Goal: Task Accomplishment & Management: Complete application form

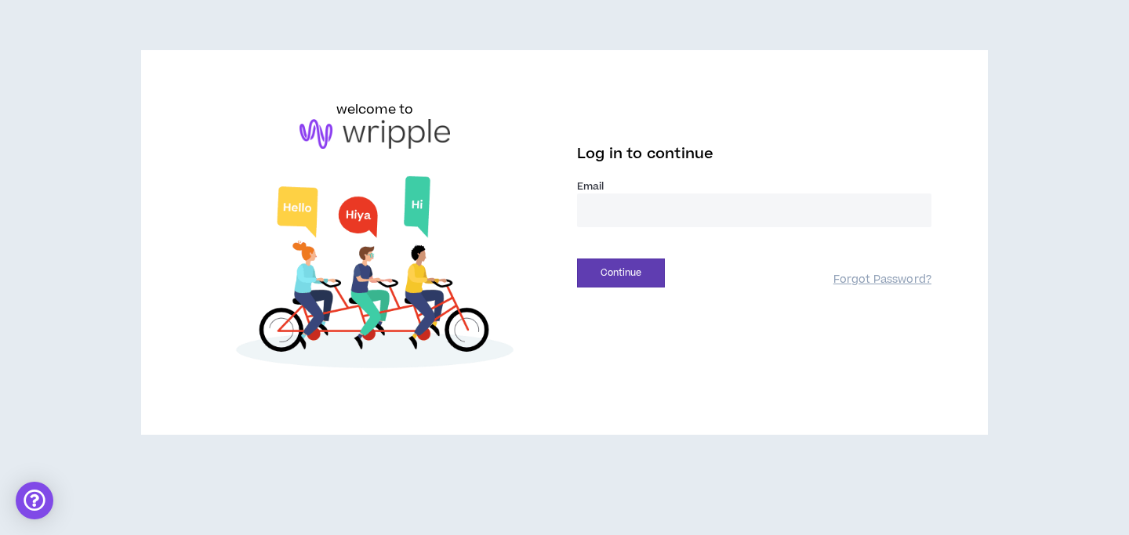
click at [705, 200] on input "email" at bounding box center [754, 211] width 354 height 34
type input "**********"
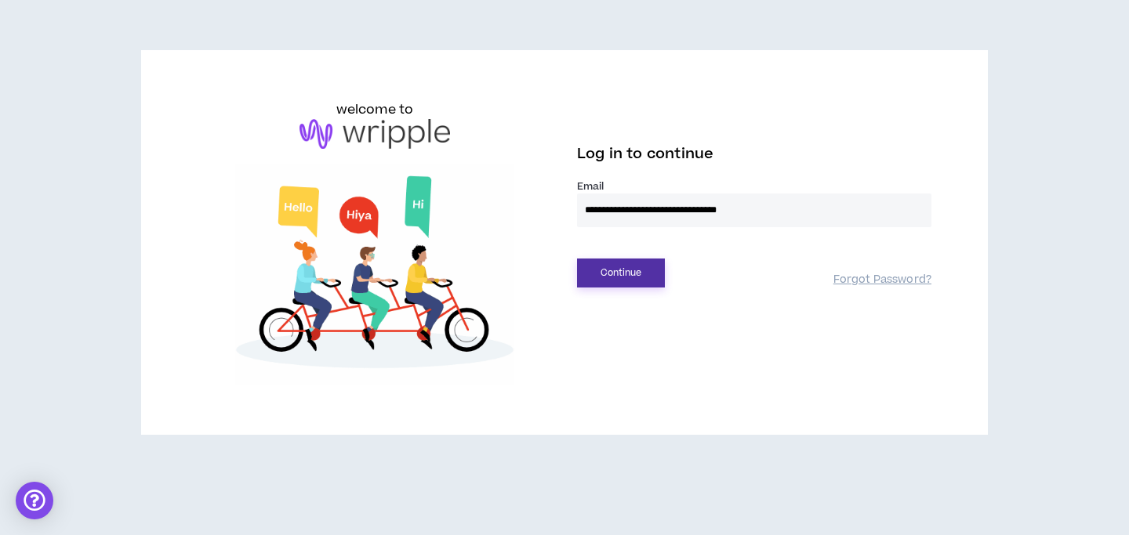
click at [621, 273] on button "Continue" at bounding box center [621, 273] width 88 height 29
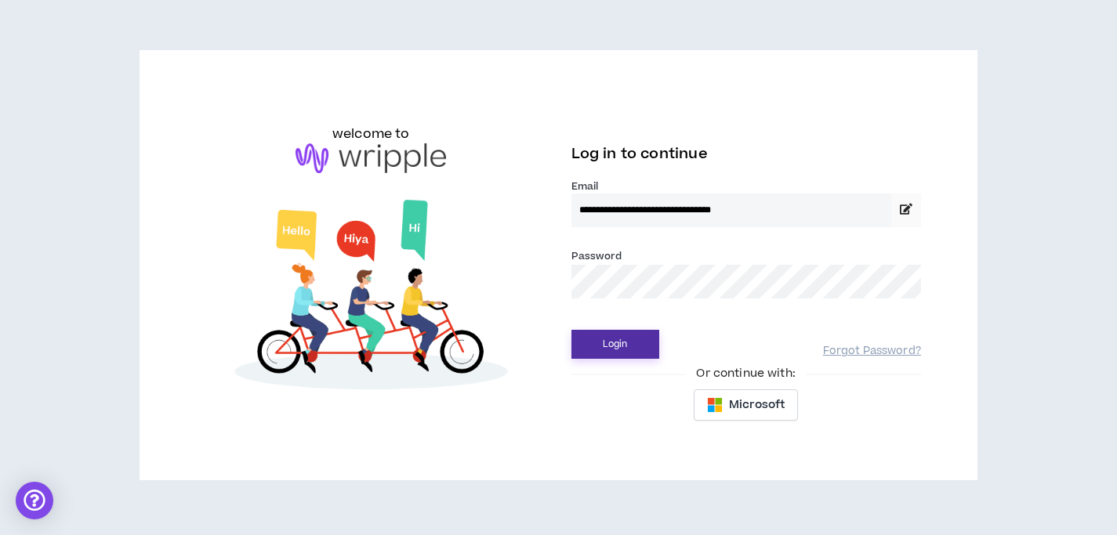
click at [620, 343] on button "Login" at bounding box center [615, 344] width 88 height 29
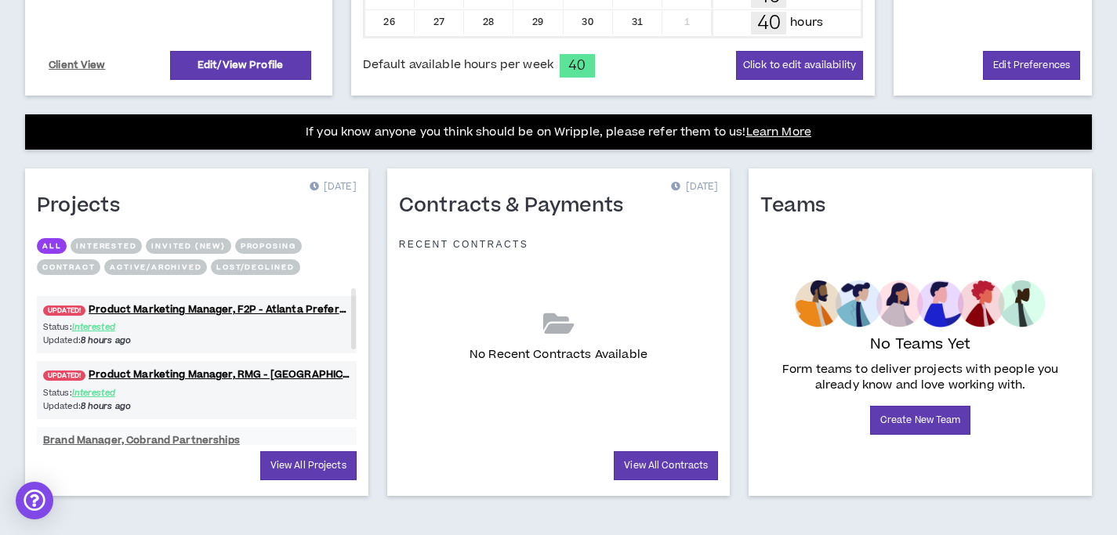
scroll to position [523, 0]
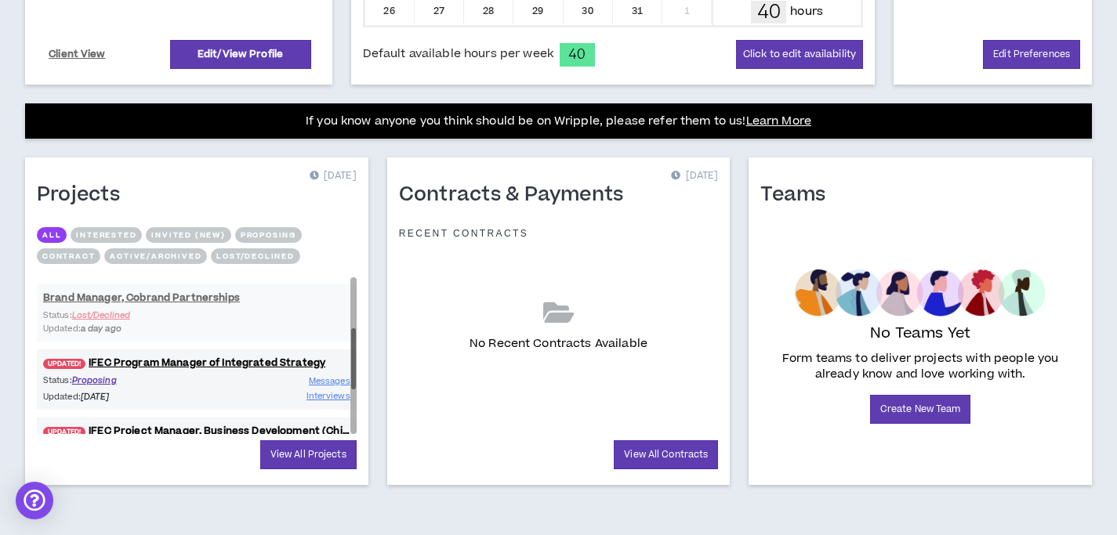
drag, startPoint x: 351, startPoint y: 323, endPoint x: 350, endPoint y: 374, distance: 51.0
click at [351, 374] on div at bounding box center [353, 358] width 5 height 60
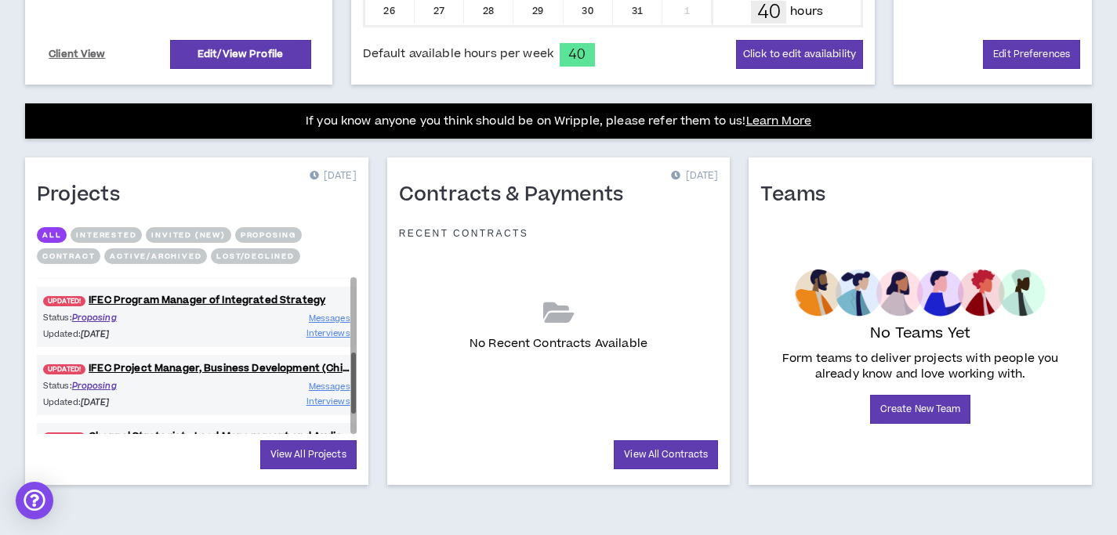
drag, startPoint x: 354, startPoint y: 375, endPoint x: 353, endPoint y: 401, distance: 25.9
click at [354, 401] on div at bounding box center [353, 383] width 5 height 60
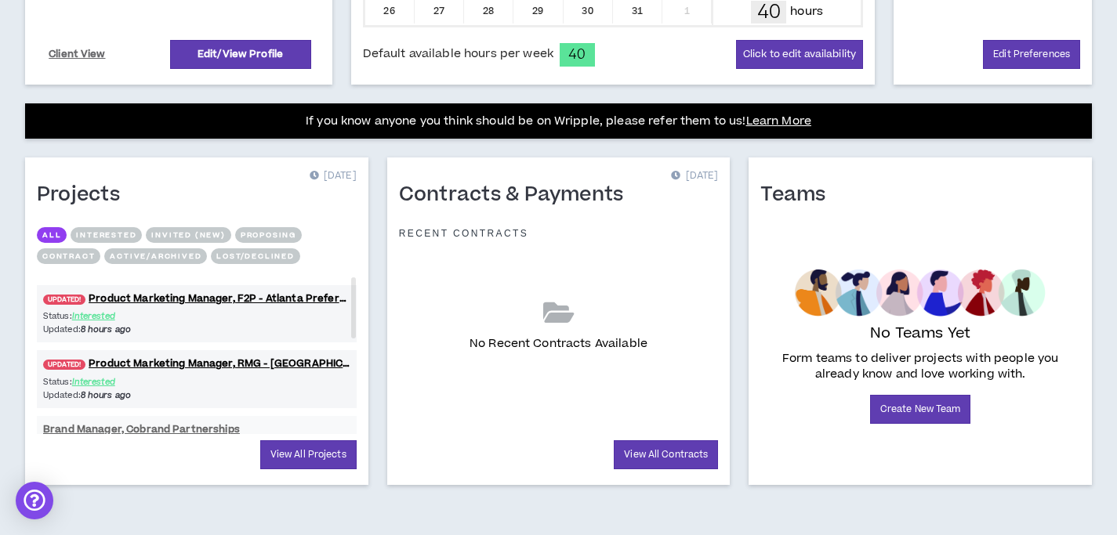
drag, startPoint x: 352, startPoint y: 398, endPoint x: 354, endPoint y: 266, distance: 132.5
click at [354, 265] on div "All Interested Invited (new) Proposing Contract Active/Archived Lost/Declined U…" at bounding box center [197, 330] width 320 height 207
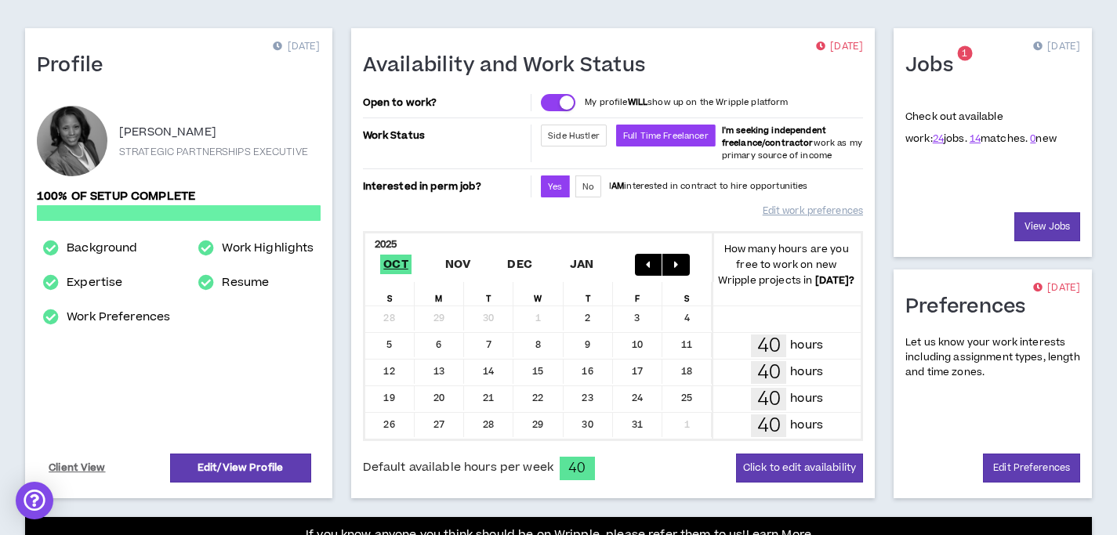
scroll to position [111, 0]
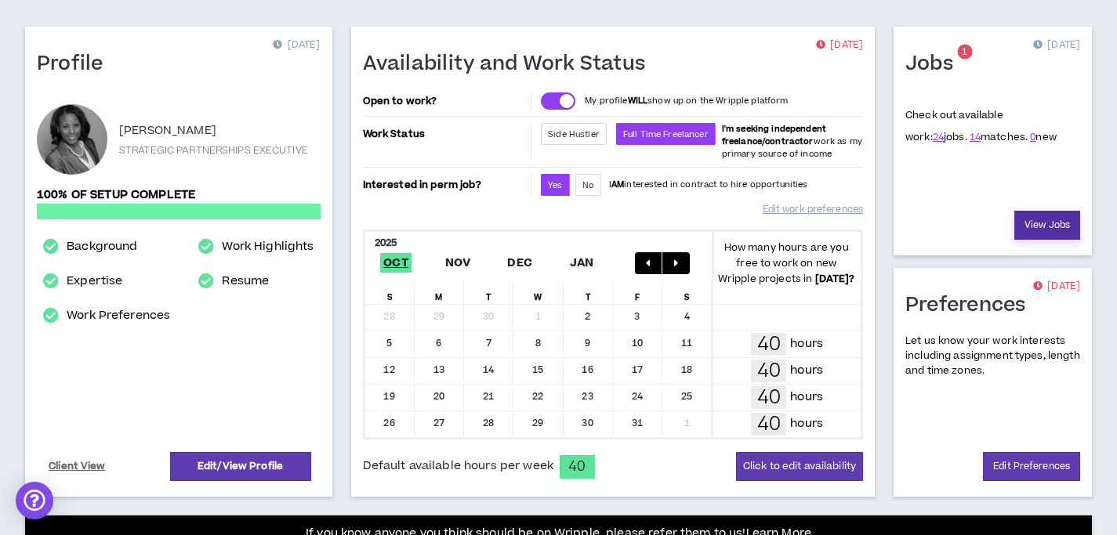
click at [1038, 223] on link "View Jobs" at bounding box center [1047, 225] width 66 height 29
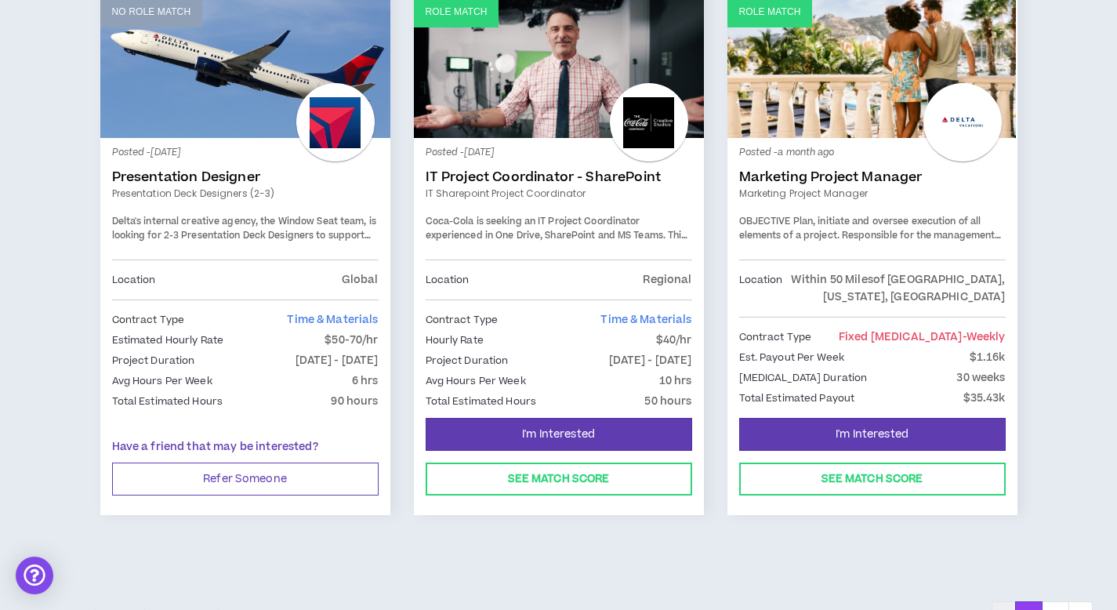
scroll to position [2675, 0]
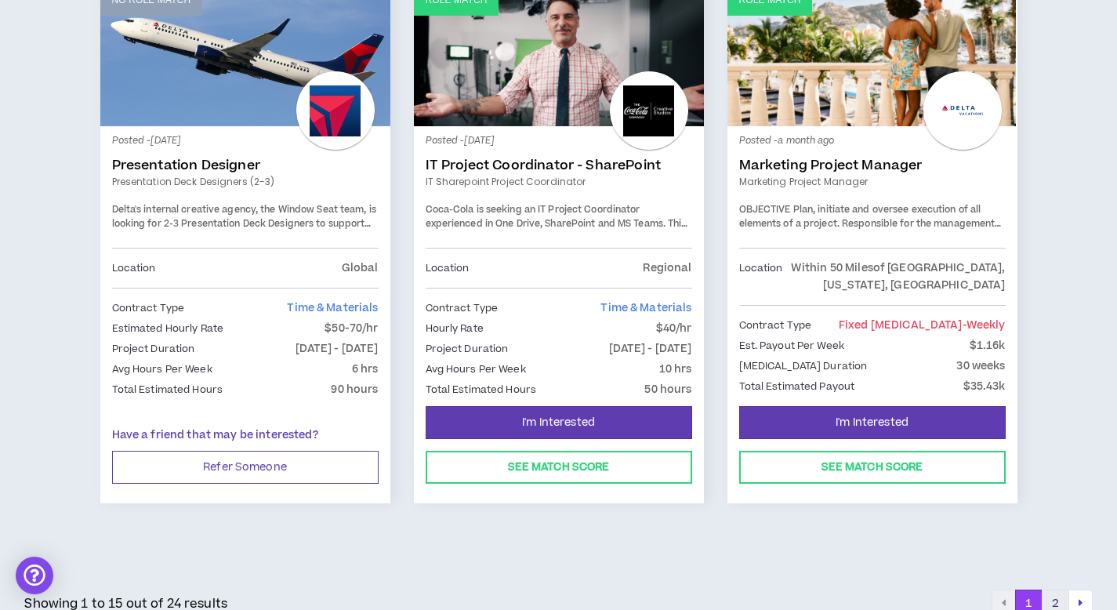
click at [1056, 535] on button "2" at bounding box center [1055, 603] width 27 height 28
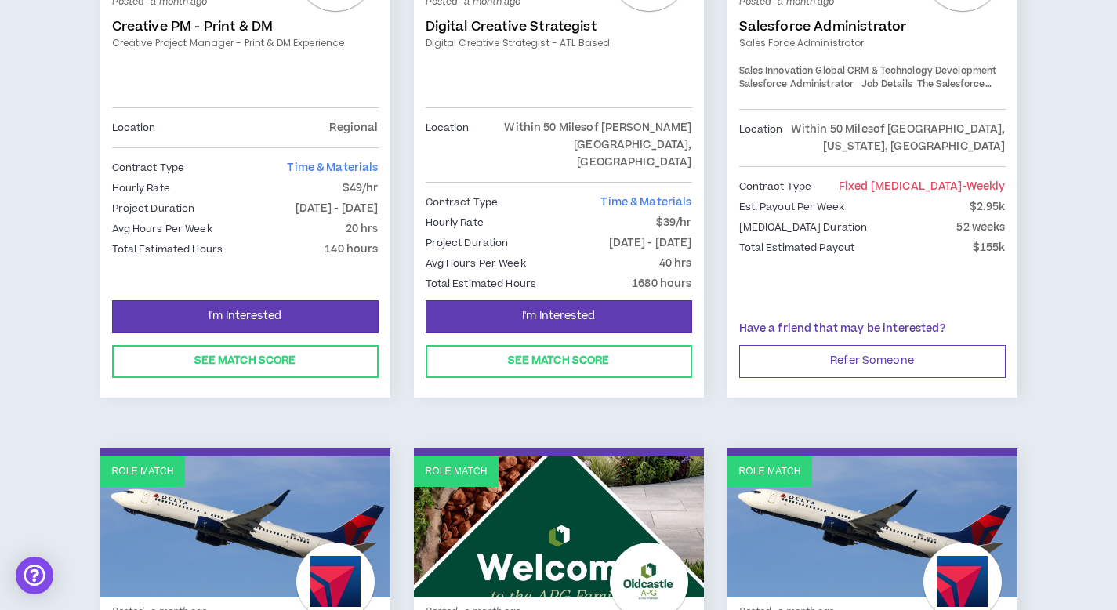
scroll to position [613, 0]
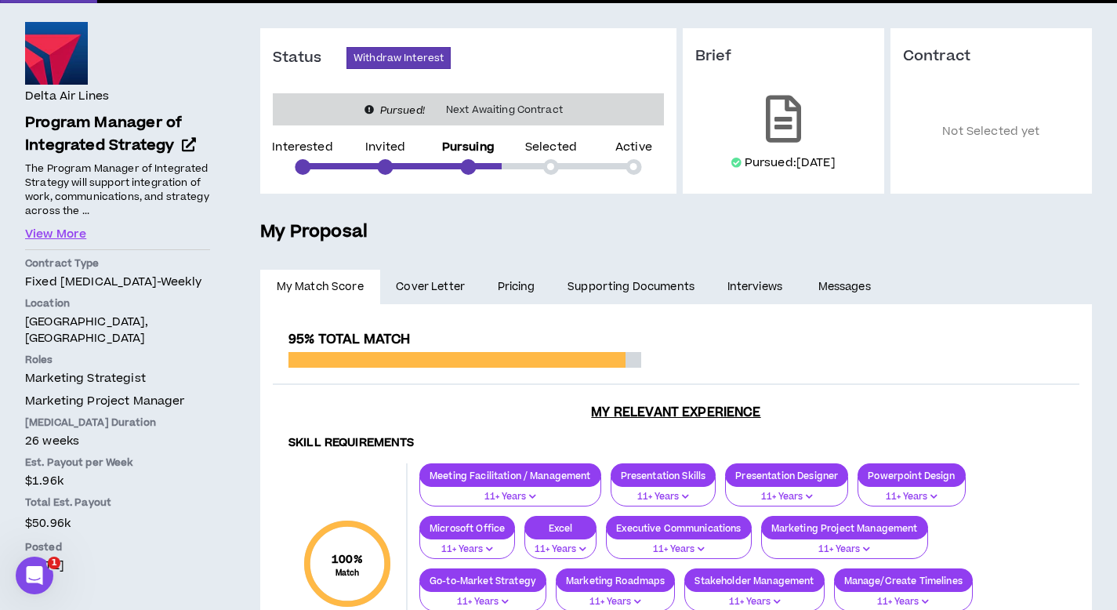
scroll to position [98, 0]
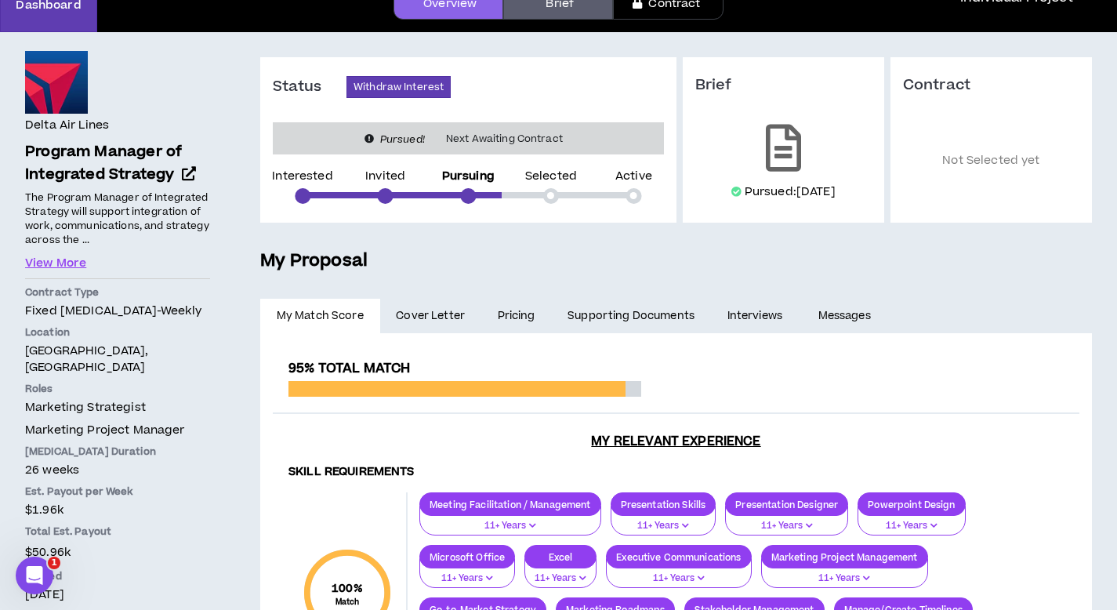
click at [629, 312] on link "Supporting Documents" at bounding box center [630, 316] width 159 height 34
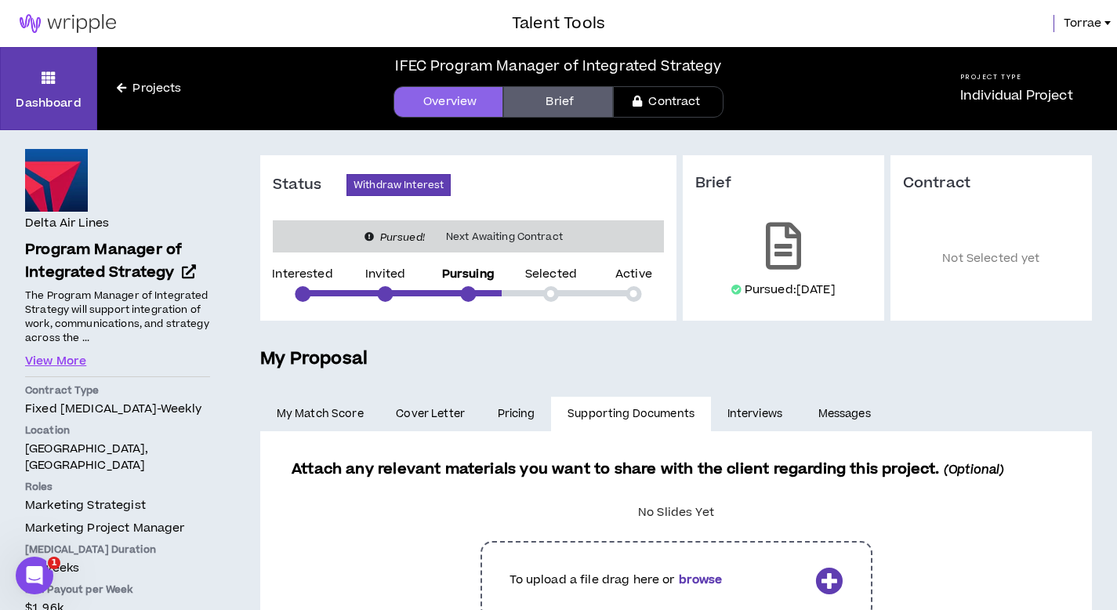
click at [748, 412] on link "Interviews" at bounding box center [756, 414] width 91 height 34
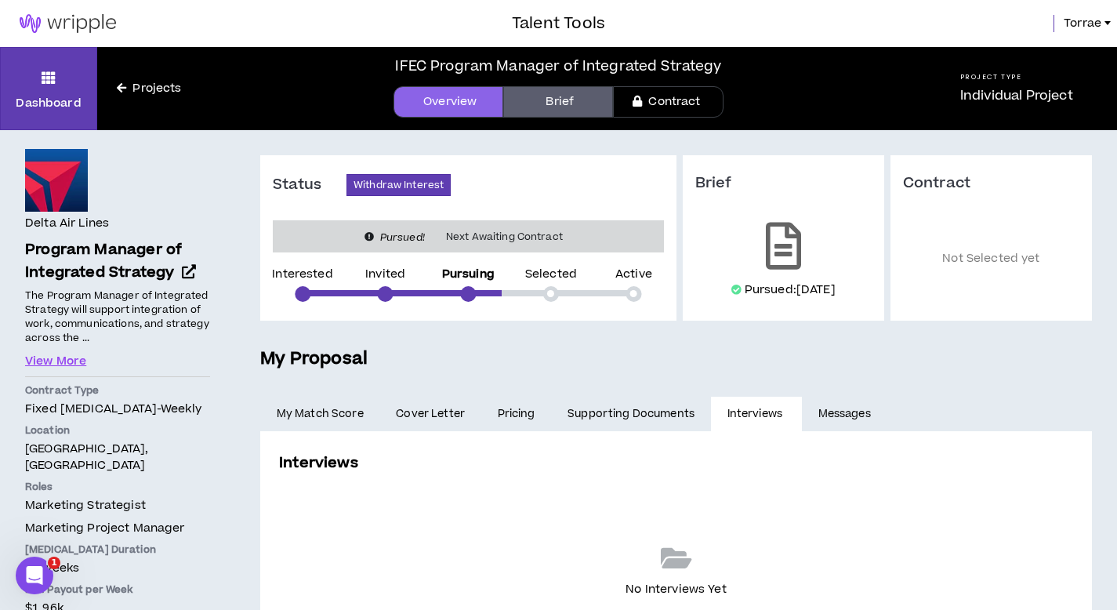
click at [840, 412] on link "Messages" at bounding box center [846, 414] width 89 height 34
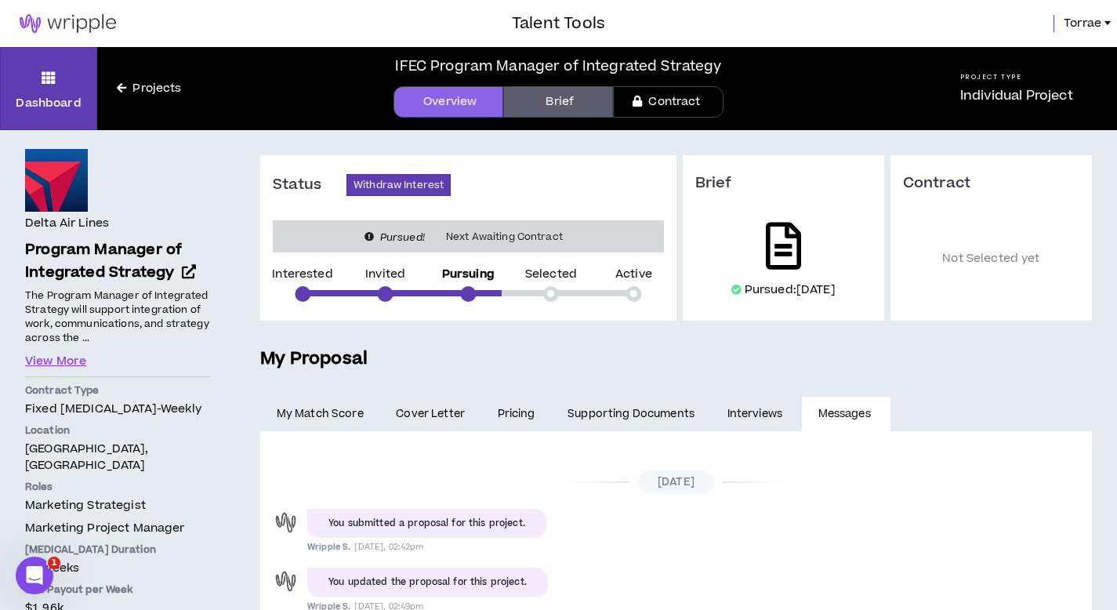
click at [788, 245] on icon at bounding box center [783, 246] width 35 height 47
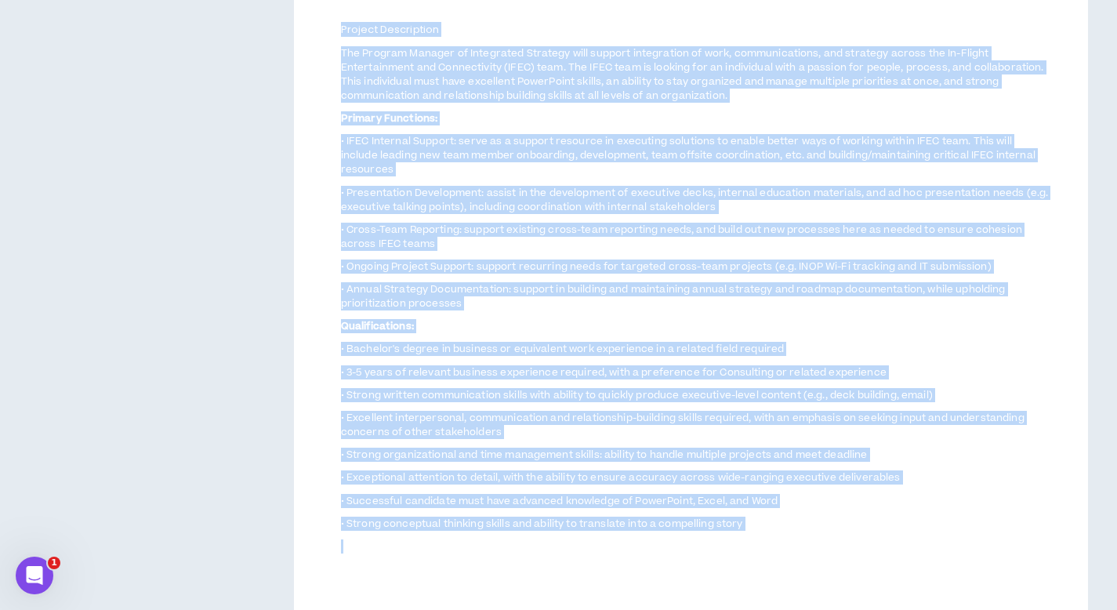
scroll to position [717, 0]
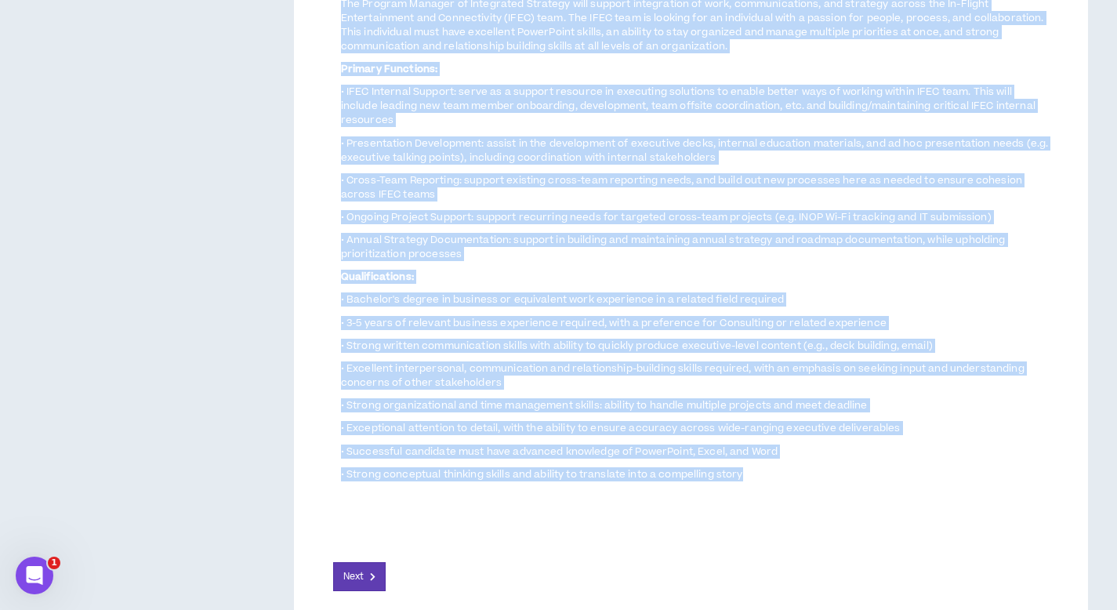
drag, startPoint x: 342, startPoint y: 141, endPoint x: 770, endPoint y: 473, distance: 541.9
click at [770, 473] on div "Project Summary Project name IFEC Program Manager of Integrated Strategy Projec…" at bounding box center [691, 195] width 716 height 682
copy div "Loremip Dolorsi Ametcon adip ELIT Seddoei Tempori ut Laboreetdo Magnaali Enimad…"
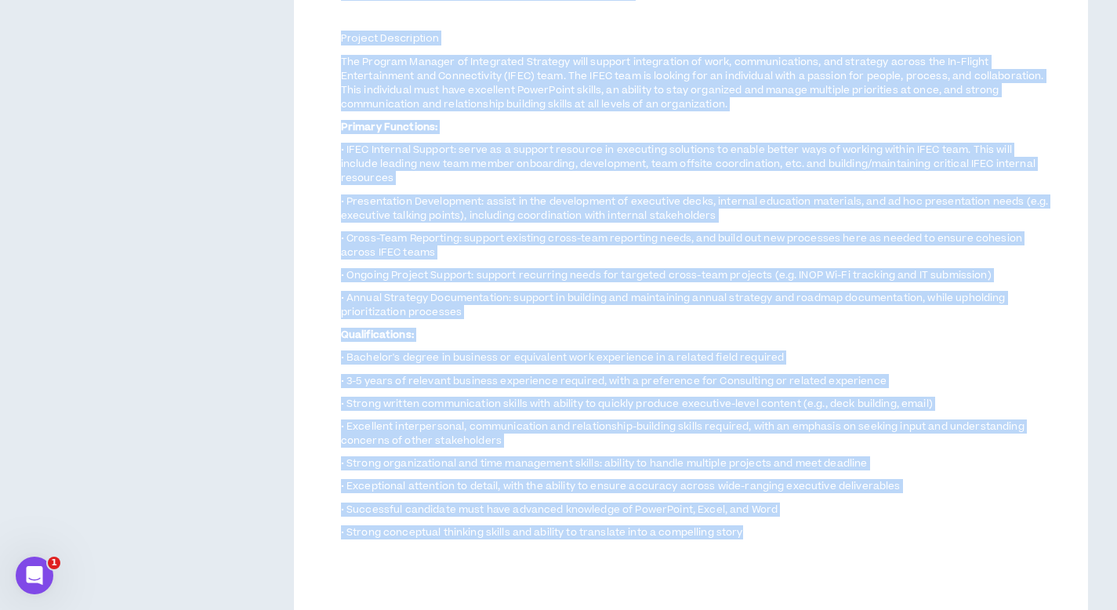
scroll to position [787, 0]
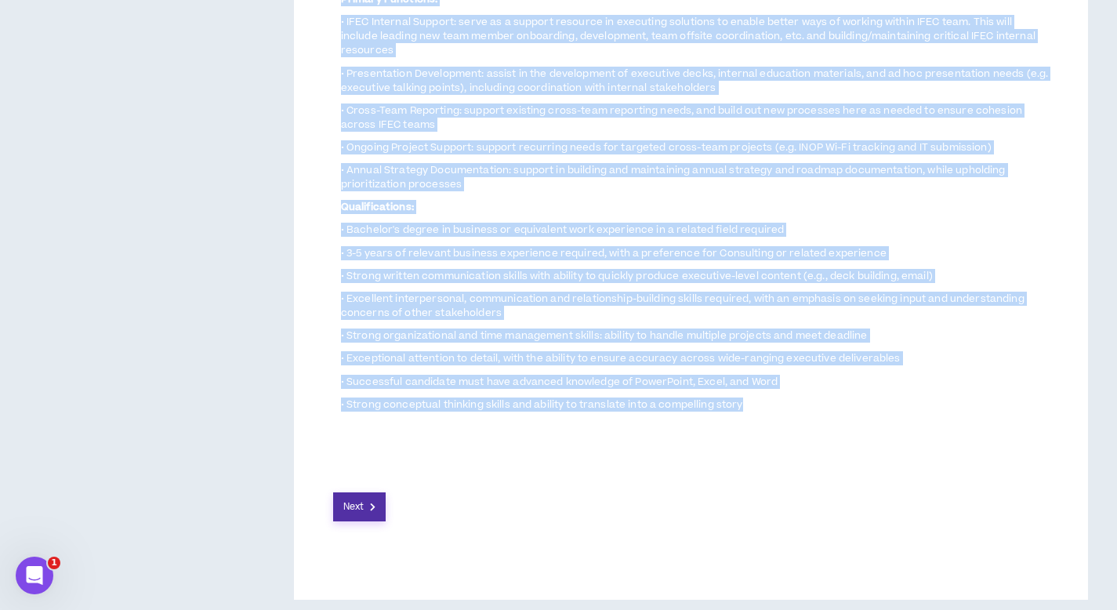
click at [360, 499] on span "Next" at bounding box center [353, 506] width 20 height 15
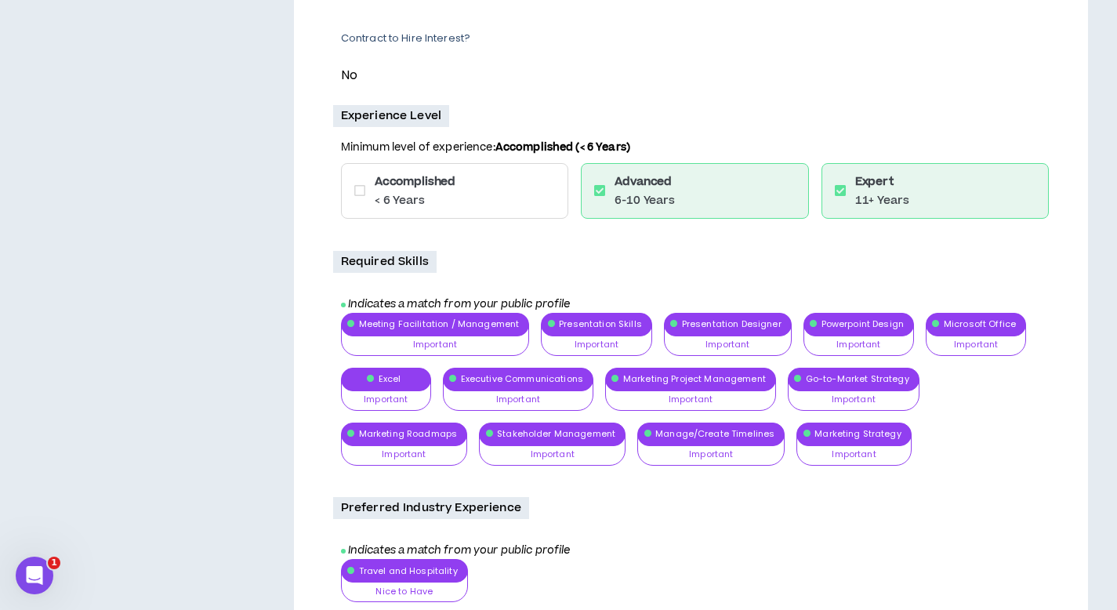
scroll to position [1165, 0]
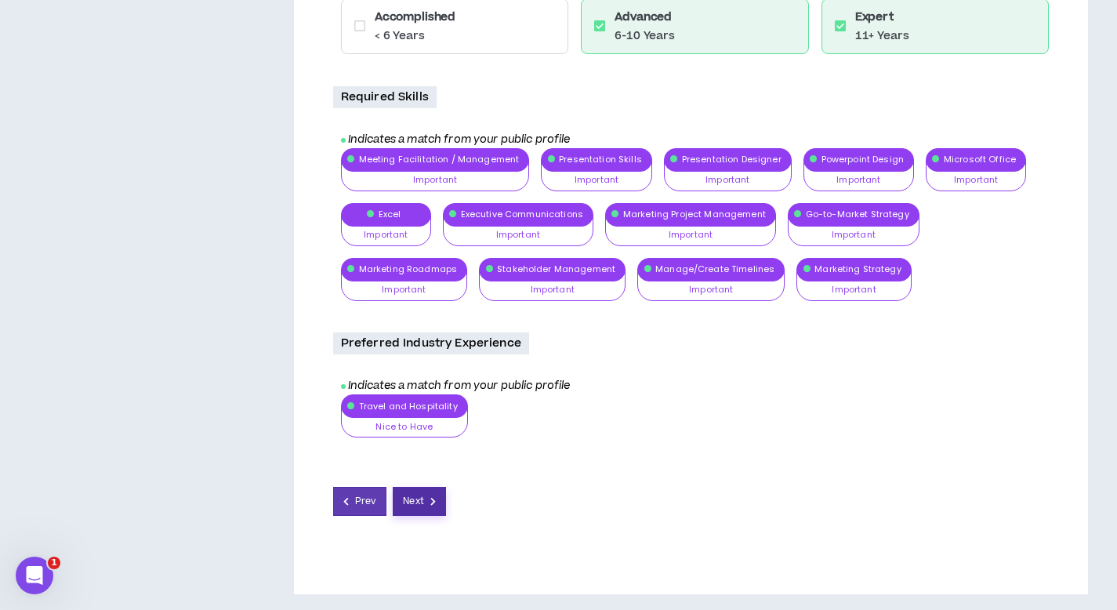
click at [422, 496] on span "Next" at bounding box center [413, 501] width 20 height 15
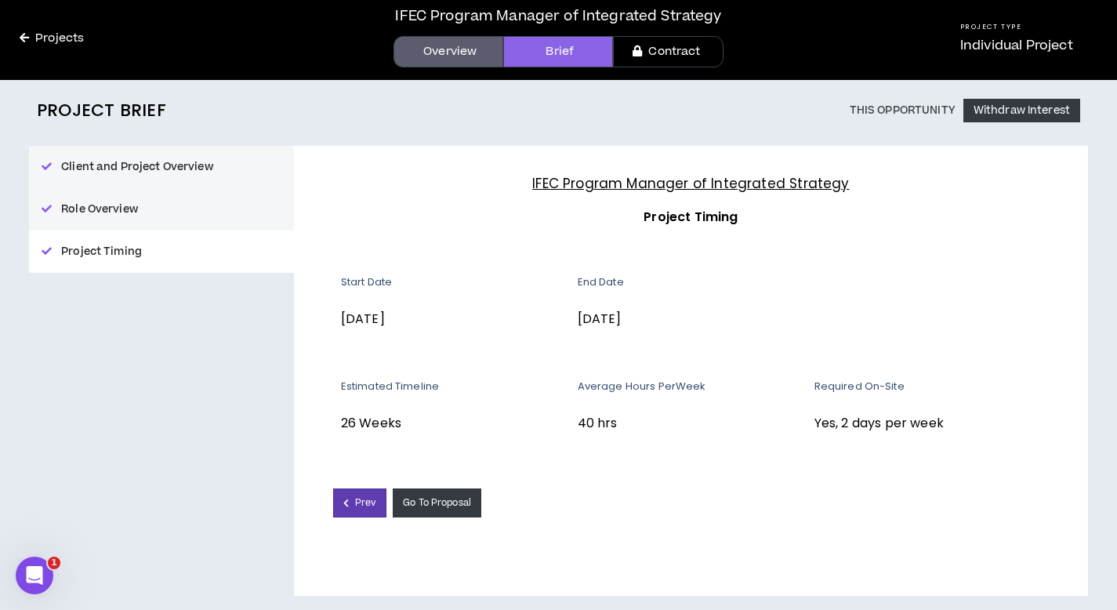
scroll to position [52, 0]
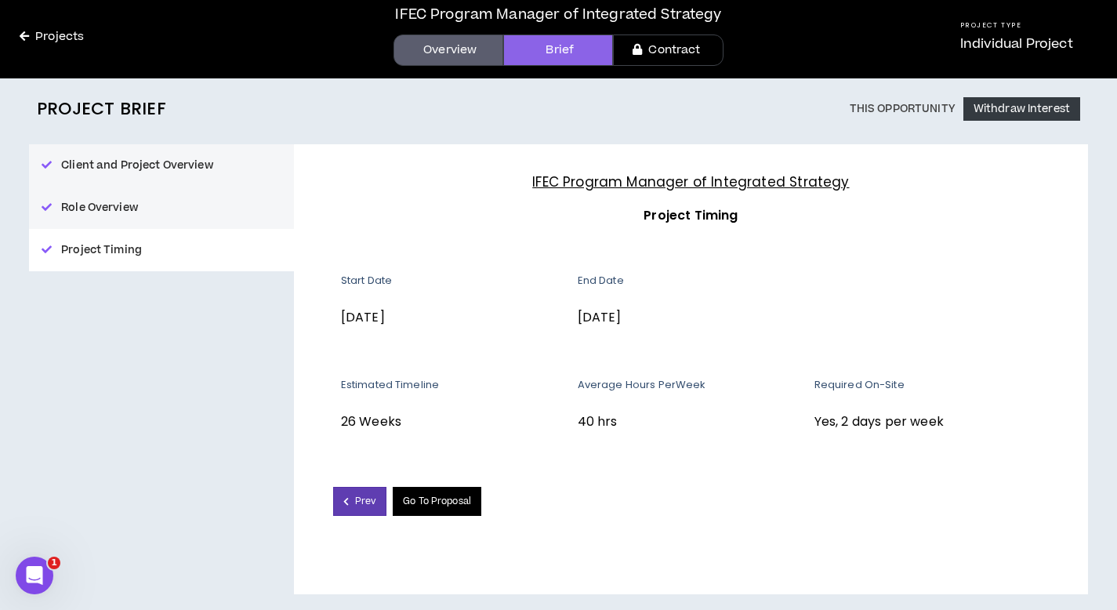
click at [455, 508] on link "Go To Proposal" at bounding box center [437, 501] width 89 height 29
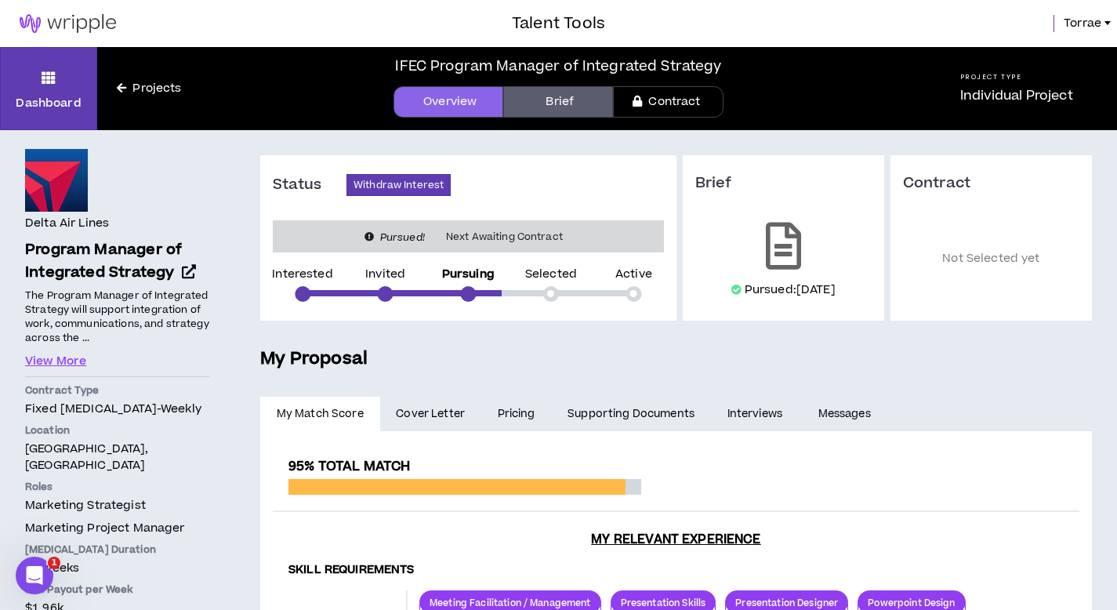
click at [436, 408] on span "Cover Letter" at bounding box center [430, 413] width 69 height 17
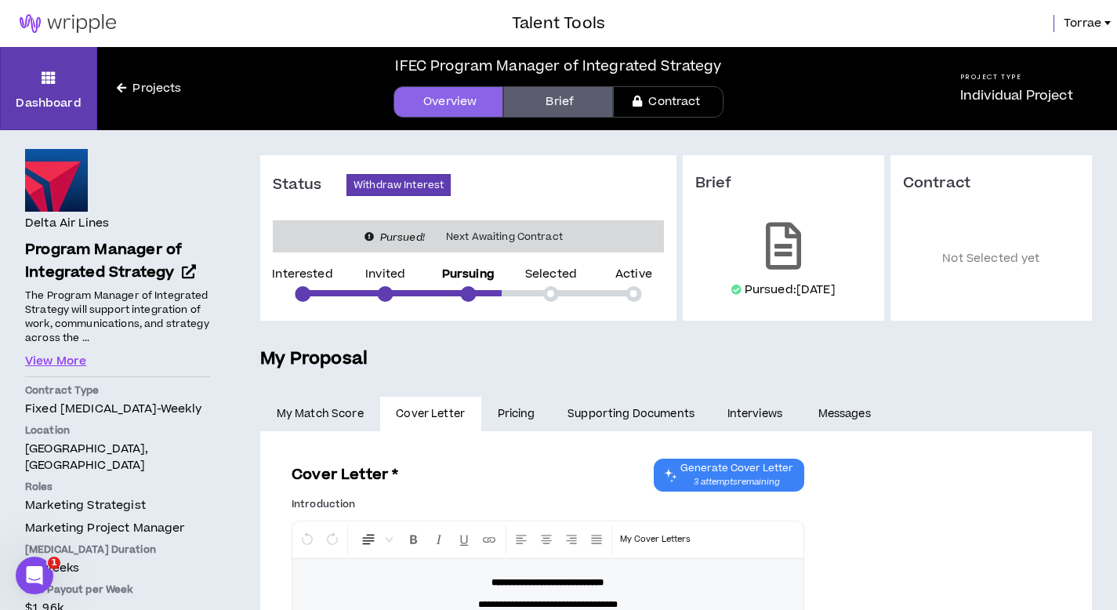
click at [515, 417] on link "Pricing" at bounding box center [516, 414] width 71 height 34
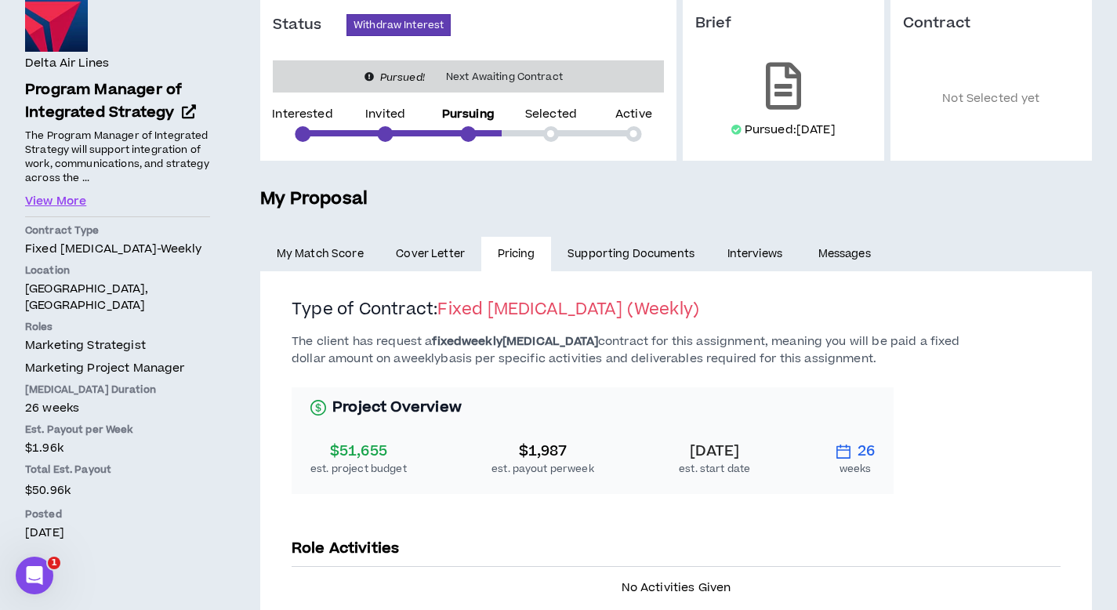
scroll to position [161, 0]
click at [611, 252] on link "Supporting Documents" at bounding box center [630, 253] width 159 height 34
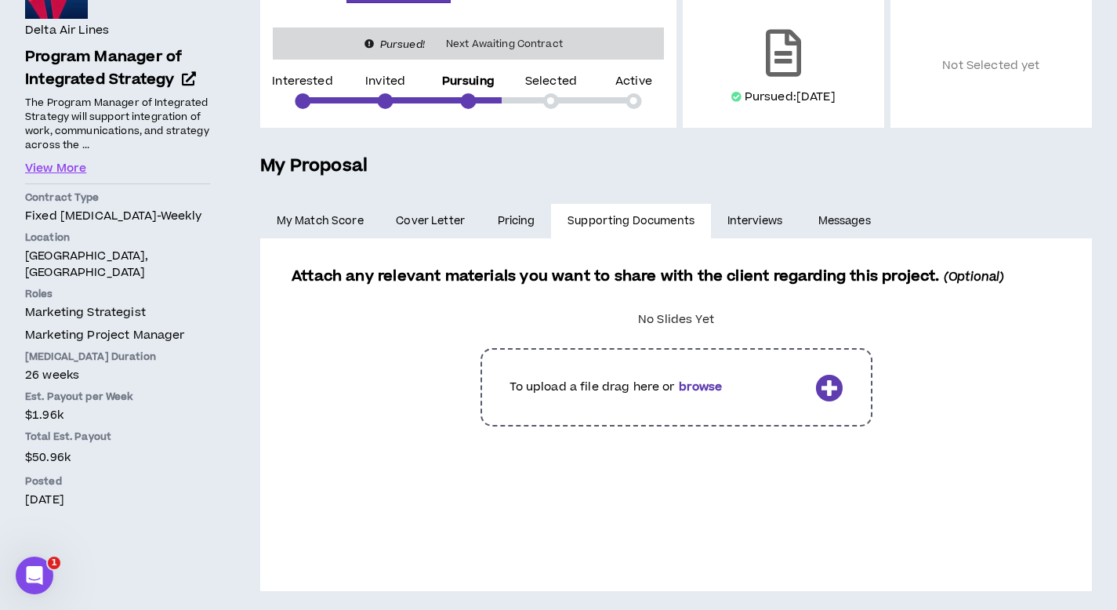
scroll to position [198, 0]
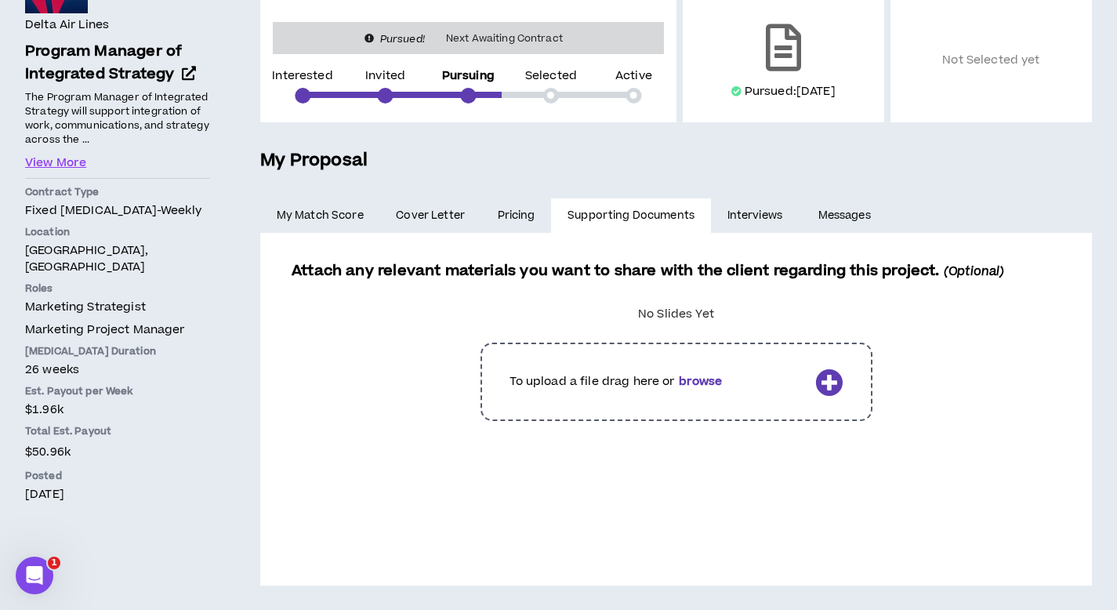
click at [755, 215] on link "Interviews" at bounding box center [756, 215] width 91 height 34
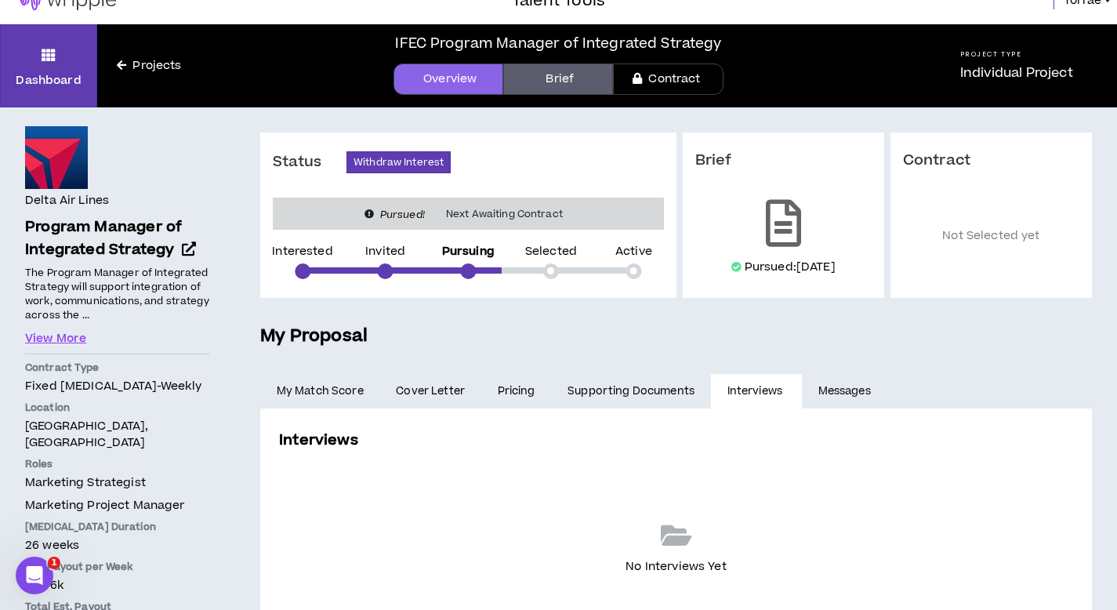
scroll to position [147, 0]
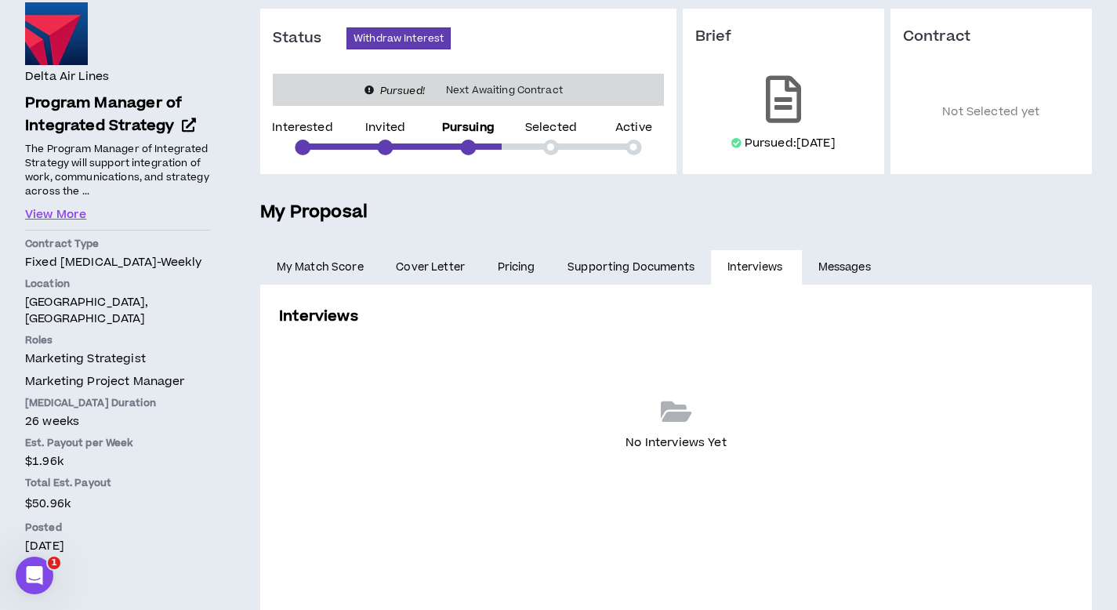
click at [833, 268] on link "Messages" at bounding box center [846, 267] width 89 height 34
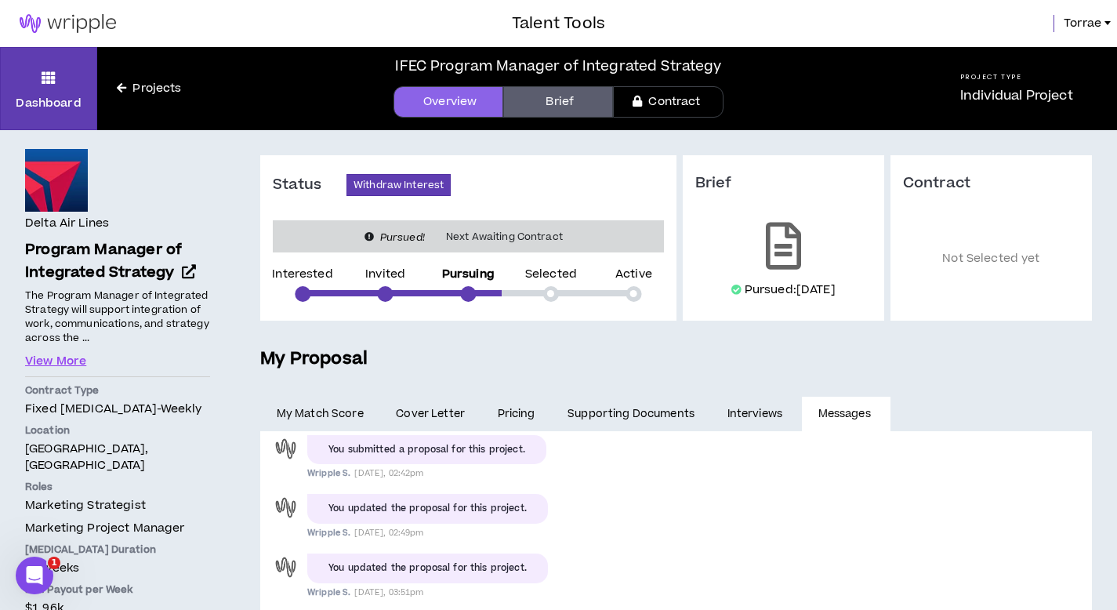
click at [896, 346] on h5 "My Proposal" at bounding box center [676, 359] width 832 height 27
click at [369, 241] on icon at bounding box center [369, 237] width 9 height 16
click at [56, 357] on button "View More" at bounding box center [55, 361] width 61 height 17
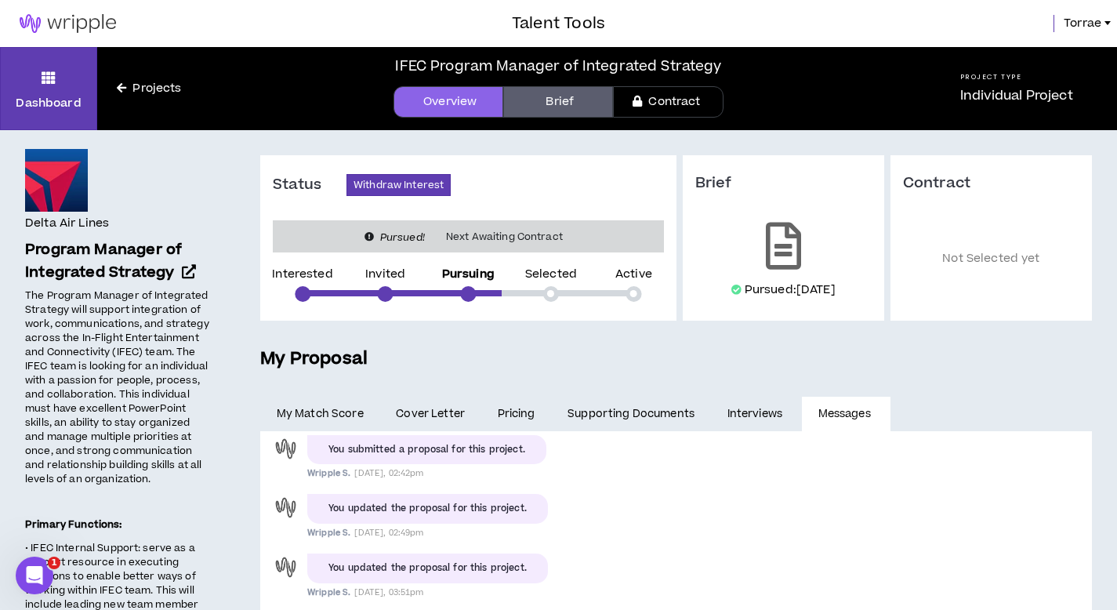
click at [561, 98] on link "Brief" at bounding box center [558, 101] width 110 height 31
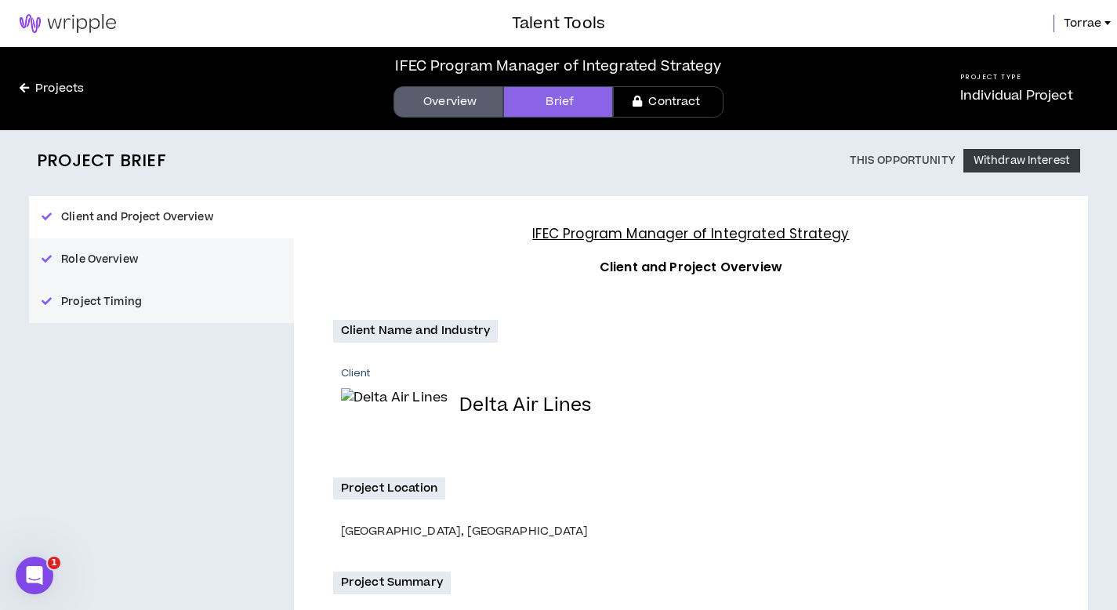
click at [662, 96] on link "Contract" at bounding box center [668, 101] width 110 height 31
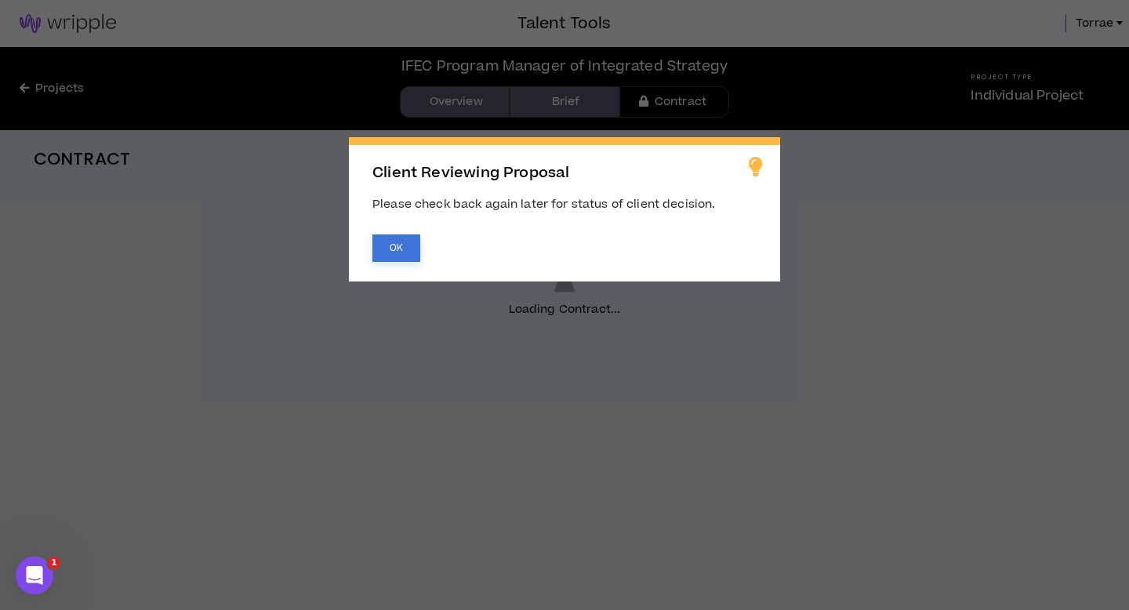
click at [396, 248] on button "OK" at bounding box center [396, 247] width 48 height 27
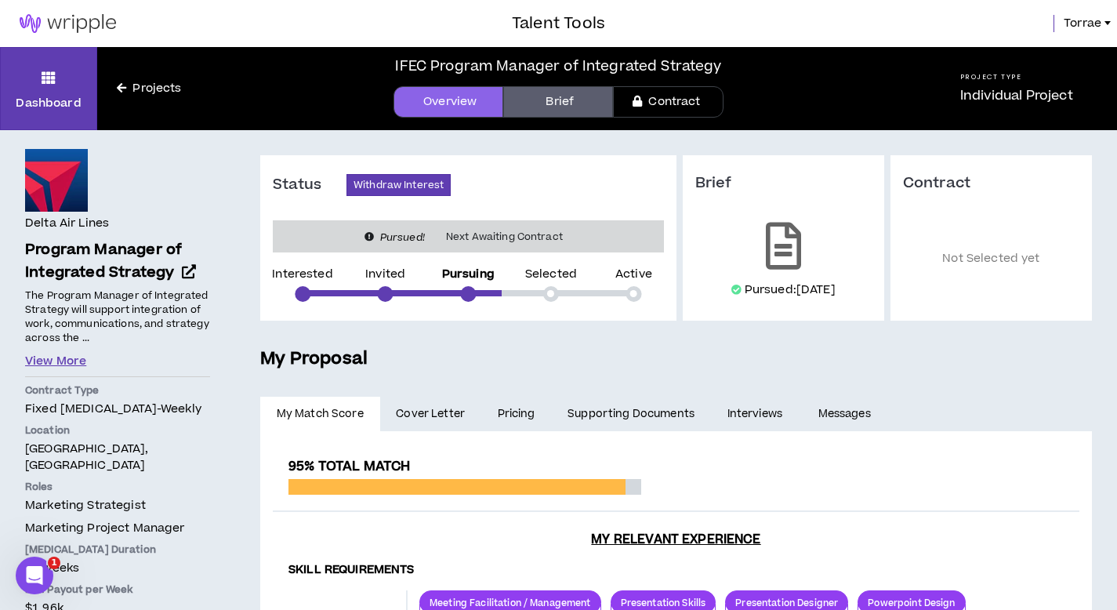
click at [65, 359] on button "View More" at bounding box center [55, 361] width 61 height 17
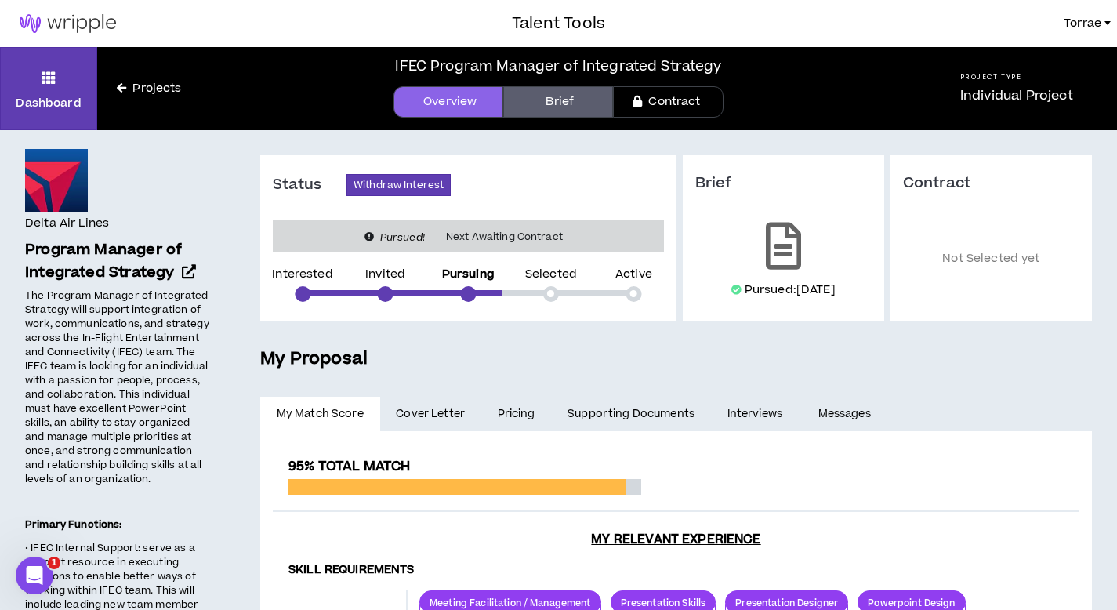
click at [561, 97] on link "Brief" at bounding box center [558, 101] width 110 height 31
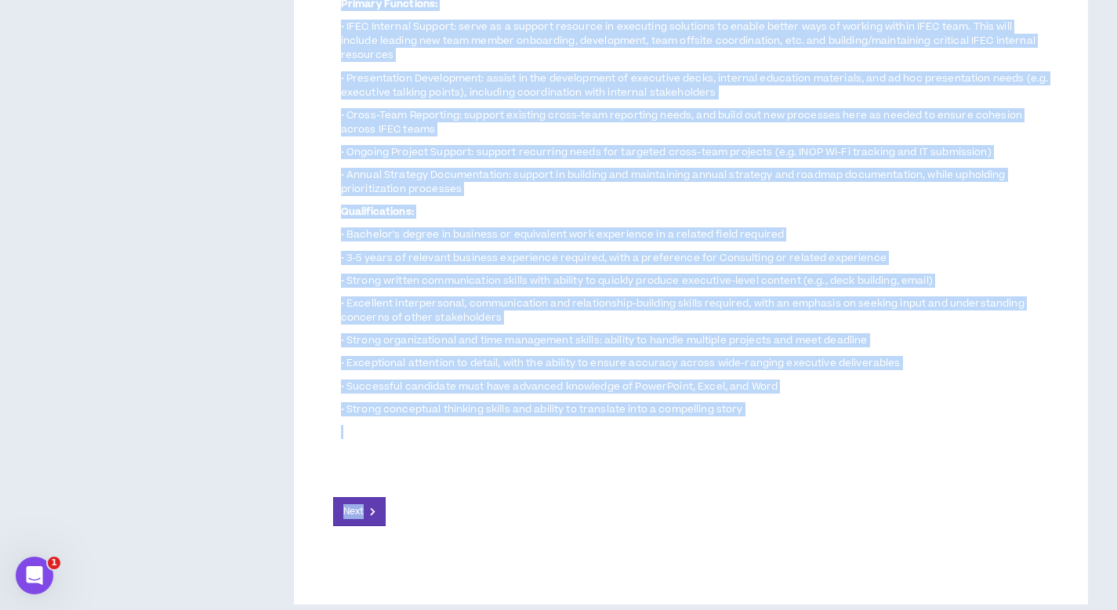
scroll to position [787, 0]
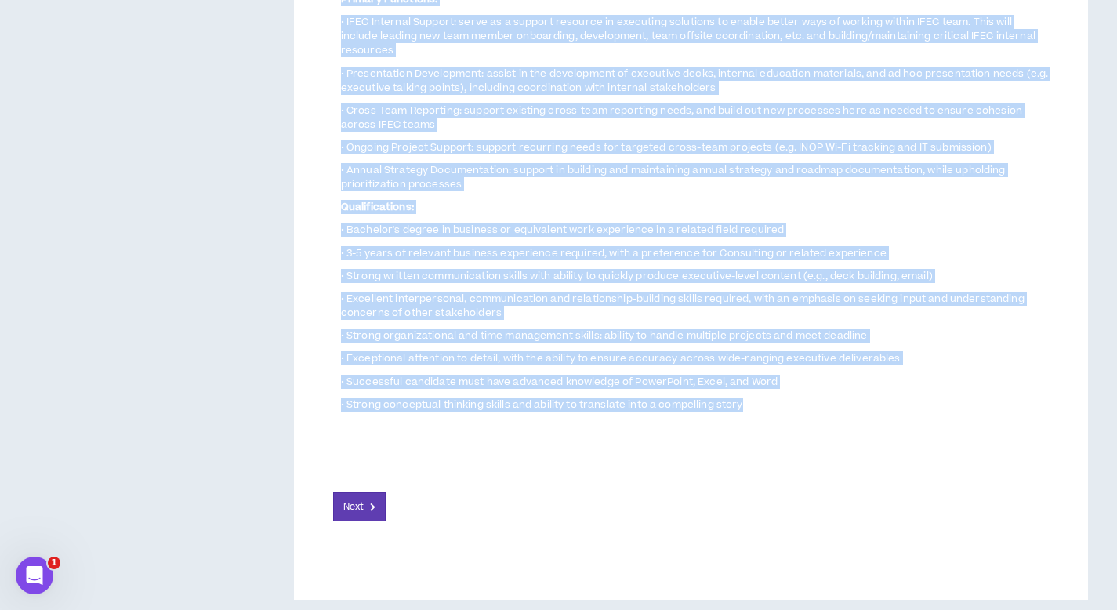
drag, startPoint x: 342, startPoint y: 314, endPoint x: 769, endPoint y: 396, distance: 434.9
click at [769, 396] on div "Project name IFEC Program Manager of Integrated Strategy Project Description Th…" at bounding box center [691, 133] width 716 height 605
copy div "Loremip dolo SITA Consect Adipisc el Seddoeiusm Temporin Utlabor Etdoloremag Al…"
